Goal: Find contact information: Find contact information

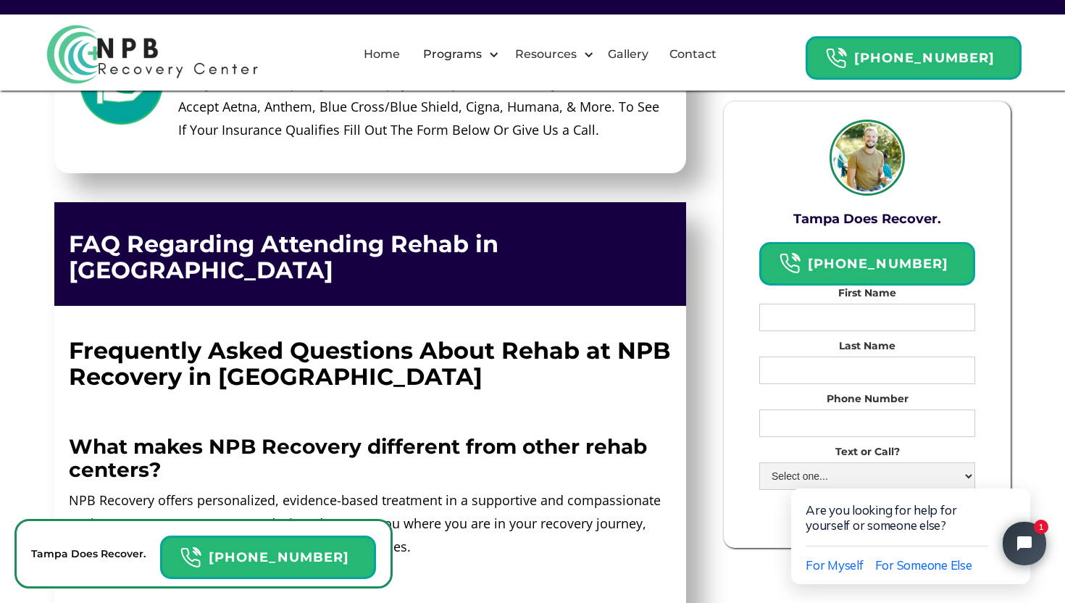
scroll to position [6619, 0]
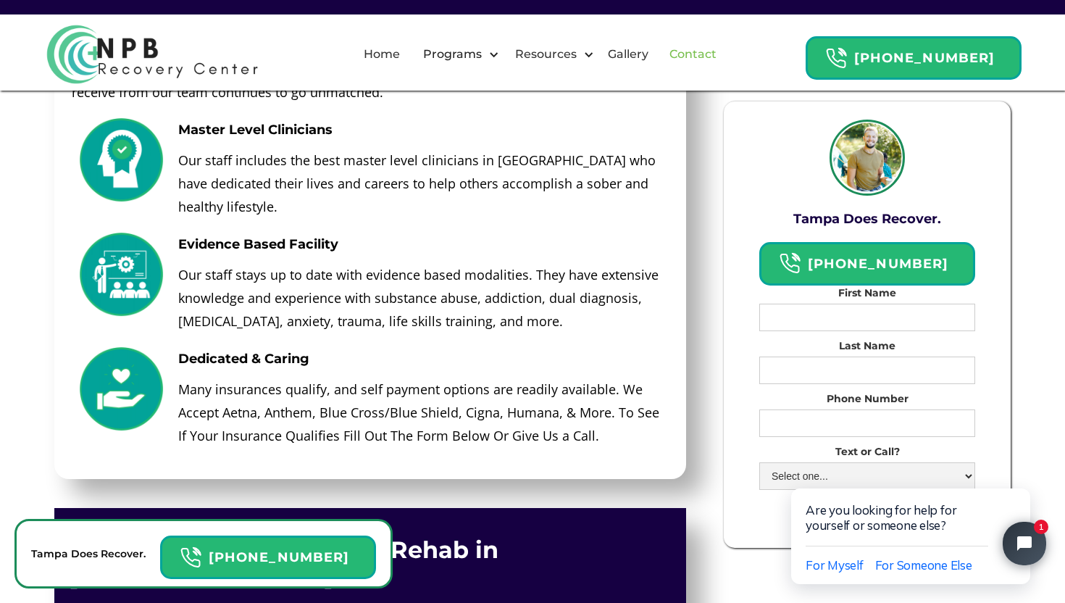
click at [712, 59] on link "Contact" at bounding box center [693, 54] width 65 height 46
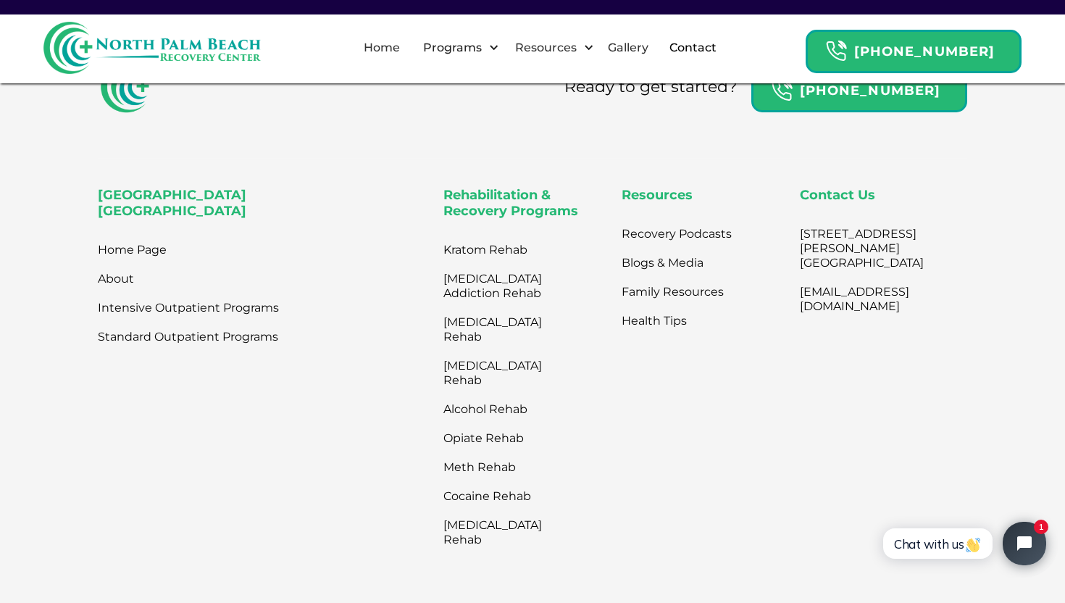
scroll to position [836, 0]
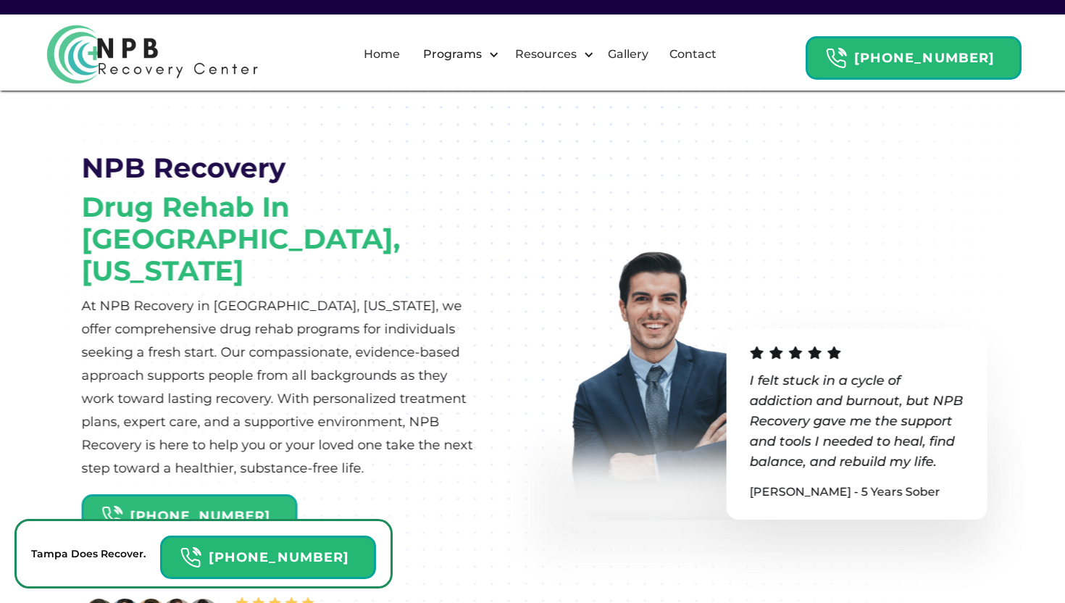
click at [115, 38] on img at bounding box center [151, 54] width 217 height 65
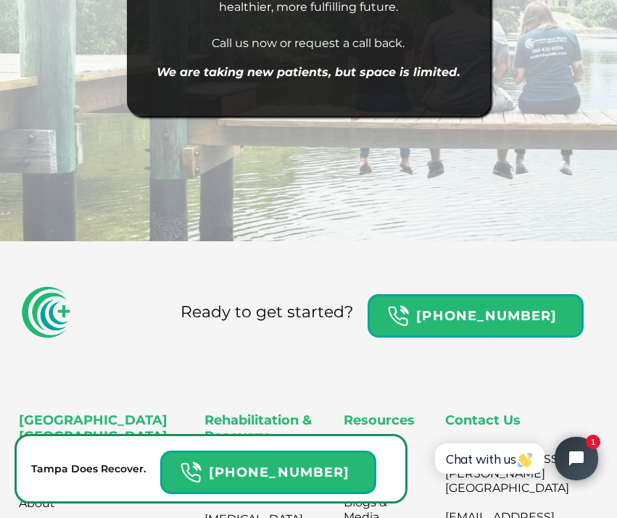
scroll to position [14134, 0]
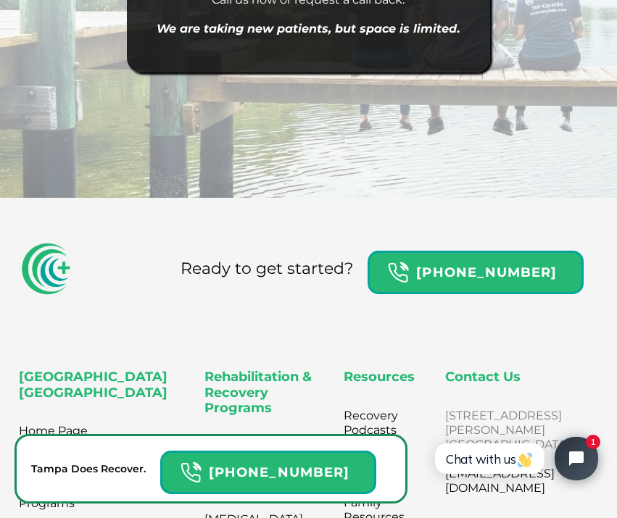
drag, startPoint x: 432, startPoint y: 257, endPoint x: 473, endPoint y: 291, distance: 53.0
copy link "2801 N. Flagler Dr. West Palm Beach, FL 33407"
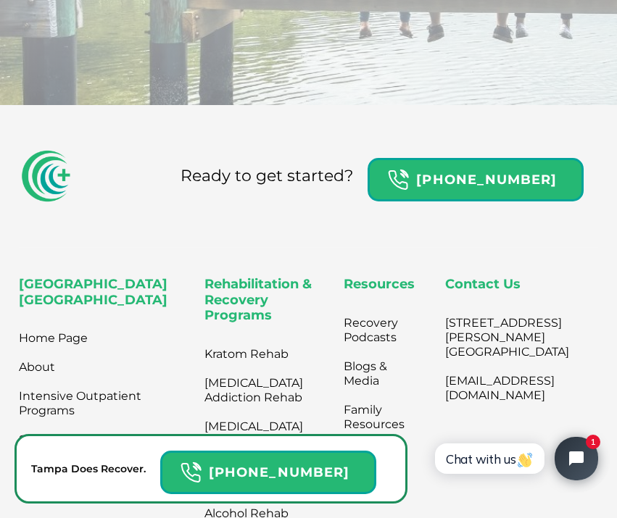
scroll to position [14219, 0]
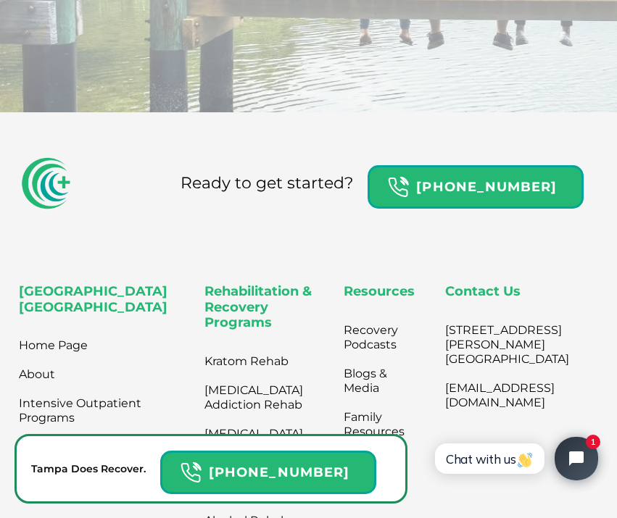
copy link "2801 N. Flagler Dr. West Palm Beach, FL 33407"
drag, startPoint x: 428, startPoint y: 235, endPoint x: 574, endPoint y: 249, distance: 147.1
click at [574, 284] on div "North Palm Beach Recovery Center Home Page About Intensive Outpatient Programs …" at bounding box center [309, 475] width 580 height 382
copy link "[EMAIL_ADDRESS][DOMAIN_NAME]"
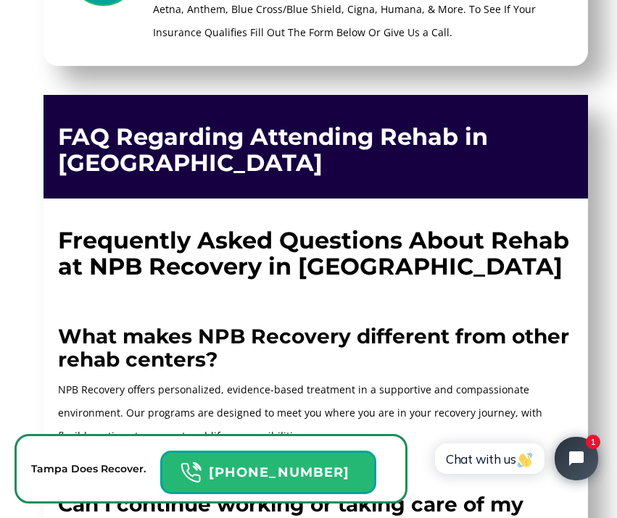
scroll to position [8193, 0]
